Goal: Task Accomplishment & Management: Use online tool/utility

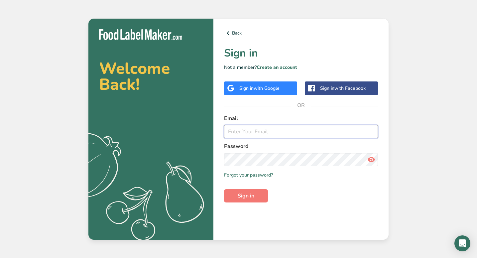
type input "[PERSON_NAME][EMAIL_ADDRESS][PERSON_NAME][DOMAIN_NAME]"
click at [259, 199] on button "Sign in" at bounding box center [246, 195] width 44 height 13
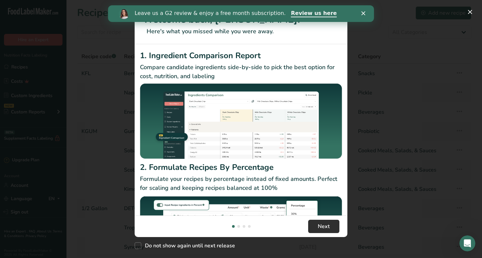
click at [331, 230] on button "Next" at bounding box center [323, 226] width 31 height 13
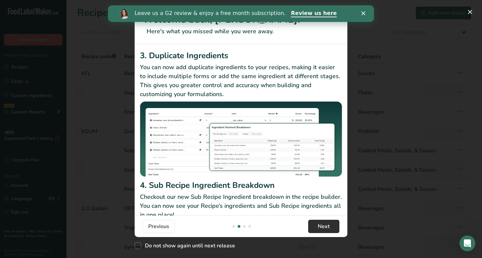
click at [332, 227] on button "Next" at bounding box center [323, 226] width 31 height 13
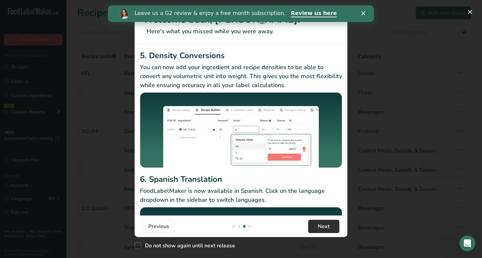
click at [332, 227] on button "Next" at bounding box center [323, 226] width 31 height 13
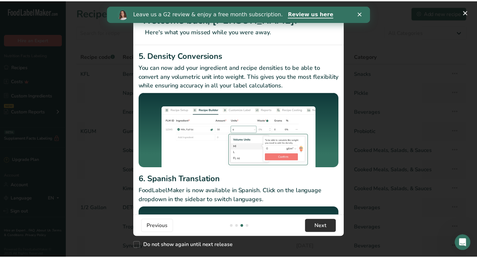
scroll to position [0, 639]
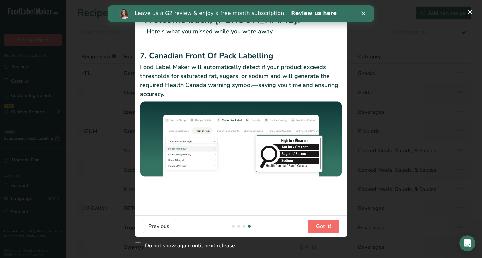
click at [329, 227] on span "Got it!" at bounding box center [323, 227] width 15 height 8
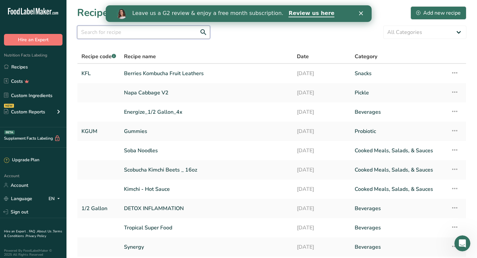
click at [174, 31] on input "text" at bounding box center [143, 32] width 133 height 13
type input "geranium"
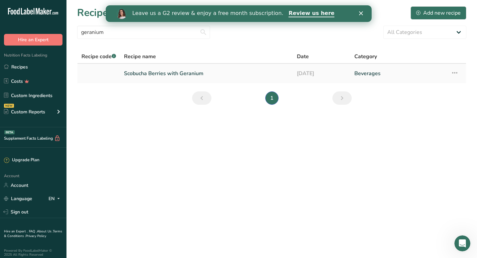
click at [163, 70] on link "Scobucha Berries with Geranium" at bounding box center [206, 74] width 165 height 14
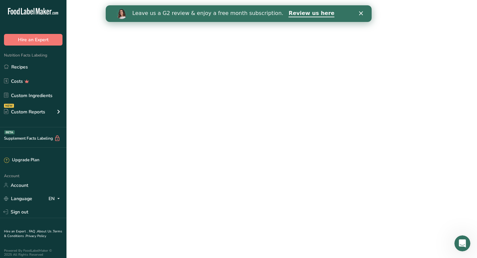
click at [164, 70] on link "Scobucha Berries with Geranium" at bounding box center [206, 74] width 165 height 14
